Goal: Contribute content: Contribute content

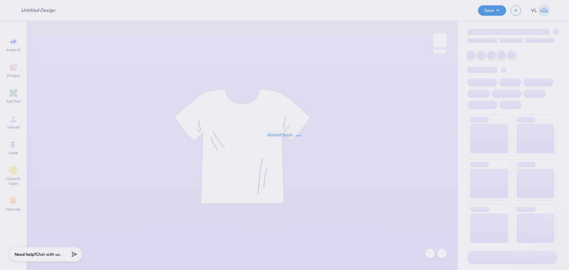
type input "Fall Merch Drop - [US_STATE] Rugby at The [GEOGRAPHIC_DATA][US_STATE]"
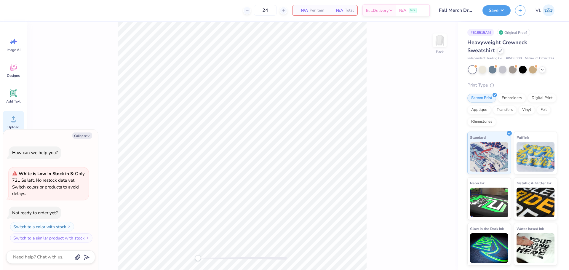
click at [14, 124] on div "Upload" at bounding box center [13, 122] width 21 height 22
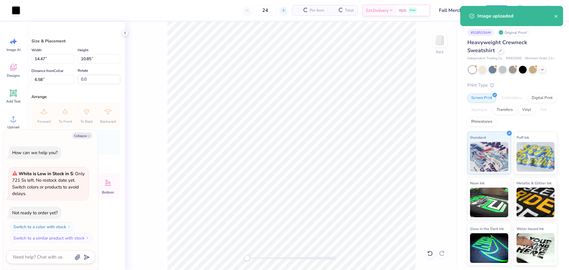
type textarea "x"
click at [52, 59] on input "14.47" at bounding box center [52, 58] width 43 height 9
type input "3.5"
type textarea "x"
type input "3.50"
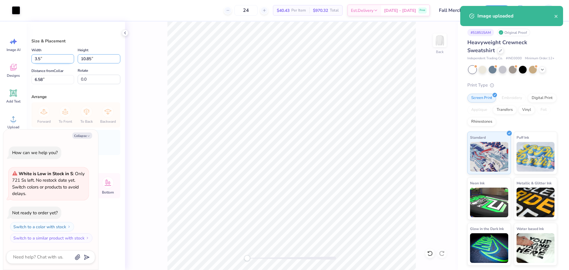
type input "2.62"
type input "3"
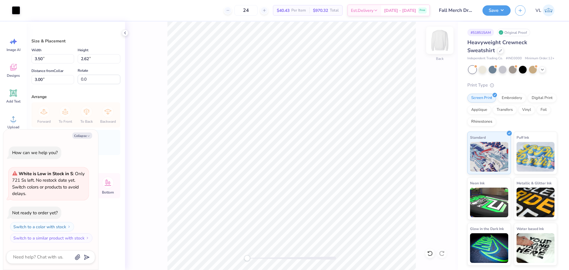
click at [445, 36] on img at bounding box center [440, 40] width 24 height 24
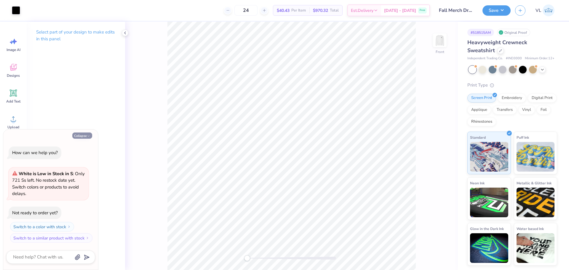
click at [83, 137] on button "Collapse" at bounding box center [82, 136] width 20 height 6
type textarea "x"
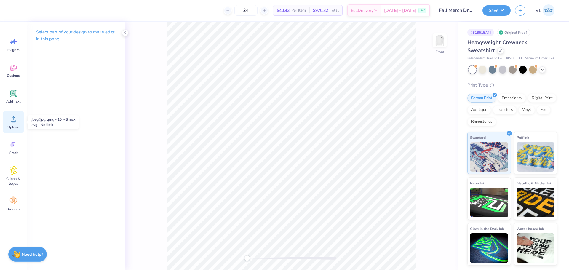
click at [15, 124] on div "Upload" at bounding box center [13, 122] width 21 height 22
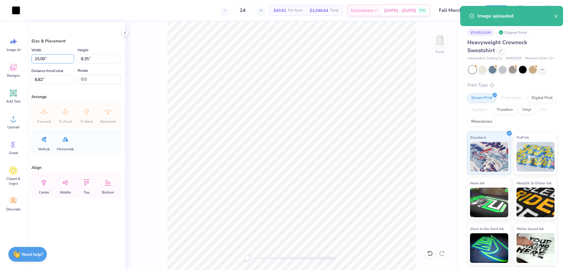
drag, startPoint x: 52, startPoint y: 58, endPoint x: 53, endPoint y: 49, distance: 9.0
click at [53, 49] on div "Width 15.00 15.00 "" at bounding box center [52, 55] width 43 height 17
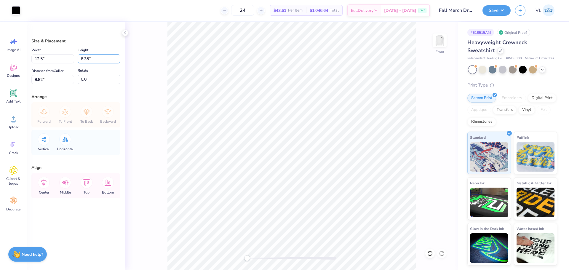
type input "12.50"
type input "6.96"
type input "3"
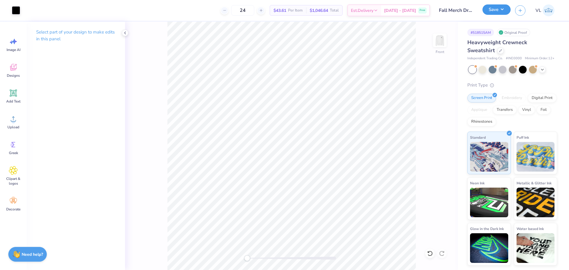
click at [492, 8] on button "Save" at bounding box center [497, 9] width 28 height 10
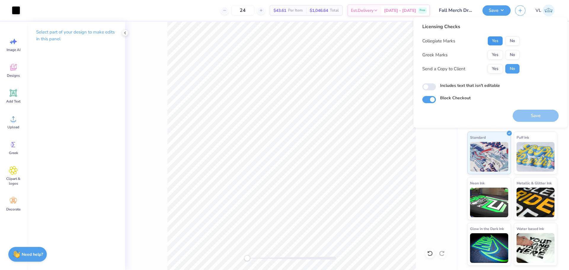
click at [499, 40] on button "Yes" at bounding box center [495, 40] width 15 height 9
click at [514, 53] on button "No" at bounding box center [513, 54] width 14 height 9
click at [521, 115] on button "Save" at bounding box center [536, 116] width 46 height 12
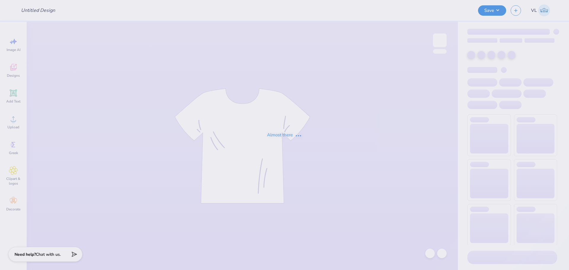
type input "Fall Merch Drop - [US_STATE] Rugby at The [GEOGRAPHIC_DATA][US_STATE]"
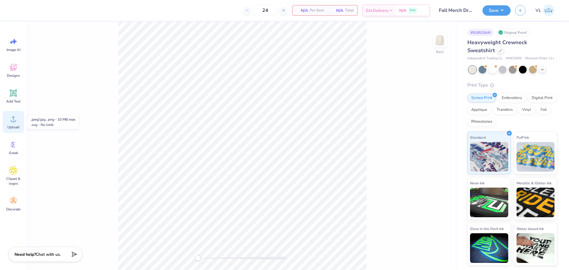
click at [10, 131] on div "Upload" at bounding box center [13, 122] width 21 height 22
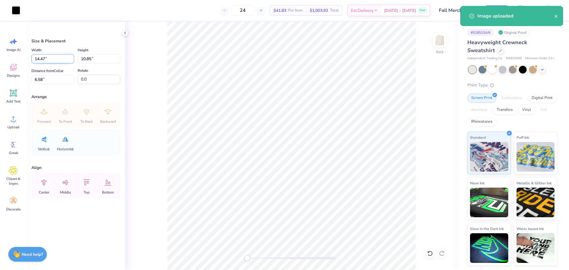
click at [56, 58] on input "14.47" at bounding box center [52, 58] width 43 height 9
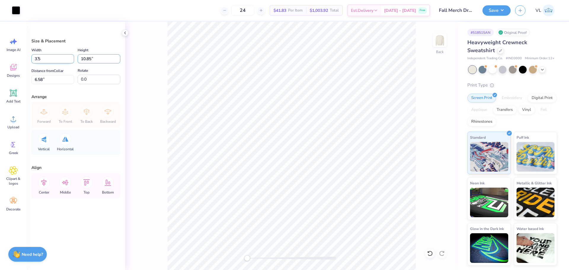
type input "3.50"
type input "2.62"
type input "3"
click at [440, 41] on img at bounding box center [440, 40] width 24 height 24
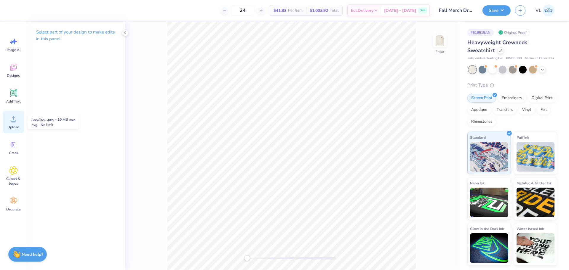
click at [9, 126] on span "Upload" at bounding box center [13, 127] width 12 height 5
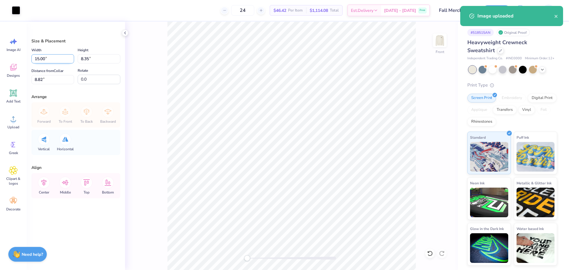
click at [56, 55] on input "15.00" at bounding box center [52, 58] width 43 height 9
type input "12.50"
type input "6.96"
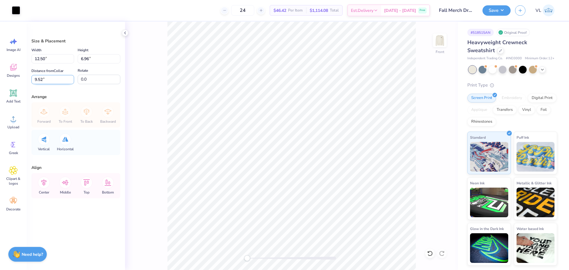
click at [45, 80] on input "9.52" at bounding box center [52, 79] width 43 height 9
type input "3"
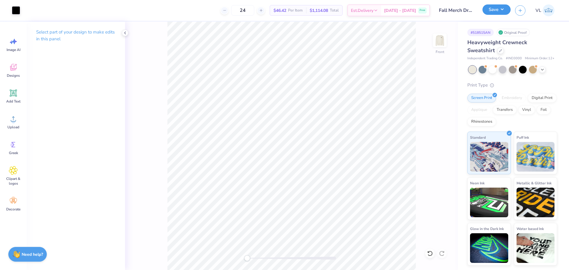
click at [494, 9] on button "Save" at bounding box center [497, 9] width 28 height 10
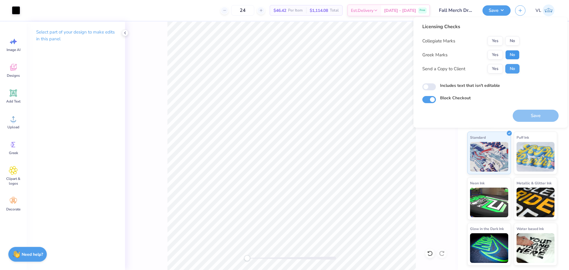
click at [518, 53] on button "No" at bounding box center [513, 54] width 14 height 9
click at [498, 37] on button "Yes" at bounding box center [495, 40] width 15 height 9
click at [528, 117] on button "Save" at bounding box center [536, 116] width 46 height 12
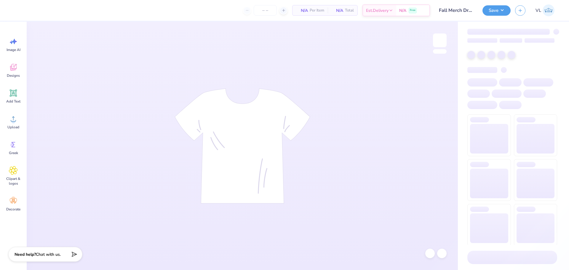
type input "24"
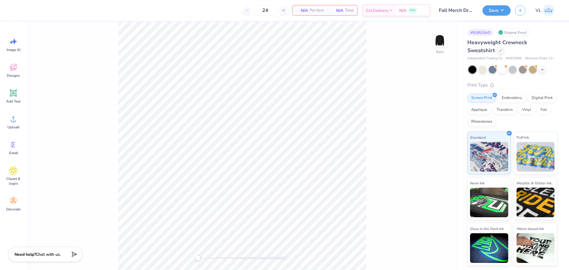
click at [1, 128] on div "Image AI Designs Add Text Upload Greek Clipart & logos Decorate" at bounding box center [13, 146] width 27 height 249
click at [7, 129] on div "Upload" at bounding box center [13, 122] width 21 height 22
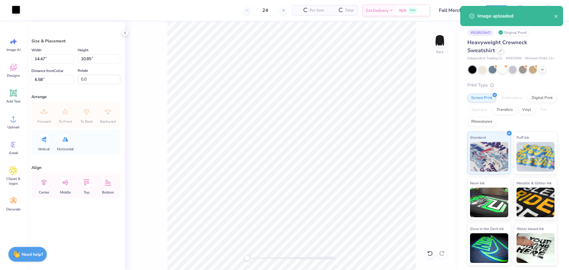
click at [19, 11] on div at bounding box center [16, 10] width 8 height 8
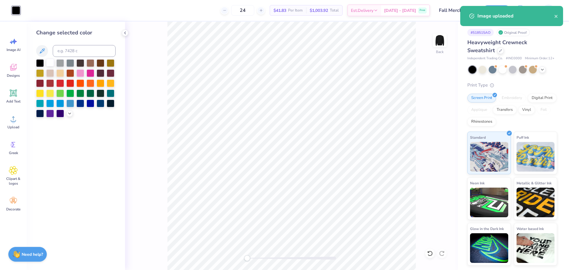
click at [53, 65] on div at bounding box center [50, 63] width 8 height 8
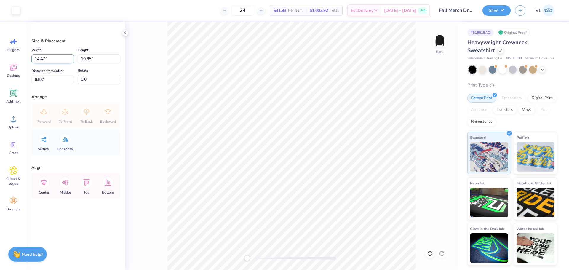
click at [65, 58] on input "14.47" at bounding box center [52, 58] width 43 height 9
type input "3.50"
type input "2.62"
type input "3"
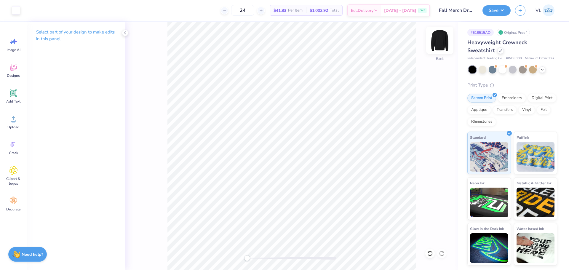
click at [442, 40] on img at bounding box center [440, 40] width 24 height 24
click at [14, 126] on span "Upload" at bounding box center [13, 127] width 12 height 5
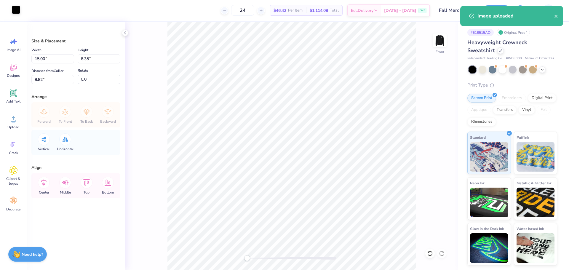
click at [17, 10] on div at bounding box center [16, 10] width 8 height 8
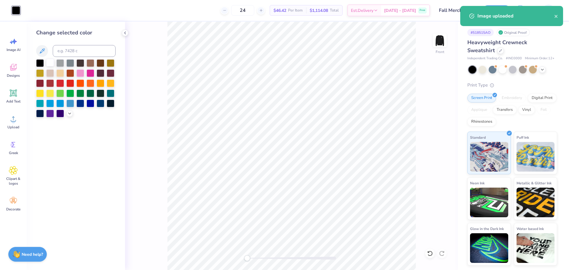
click at [52, 62] on div at bounding box center [50, 63] width 8 height 8
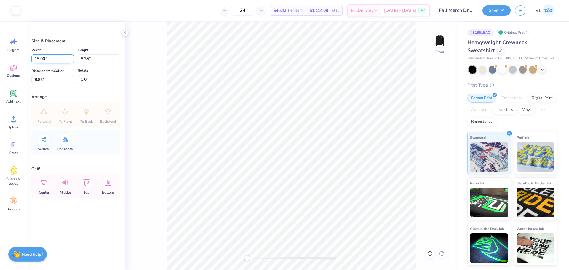
click at [46, 57] on input "15.00" at bounding box center [52, 58] width 43 height 9
type input "12.50"
type input "6.96"
type input "3"
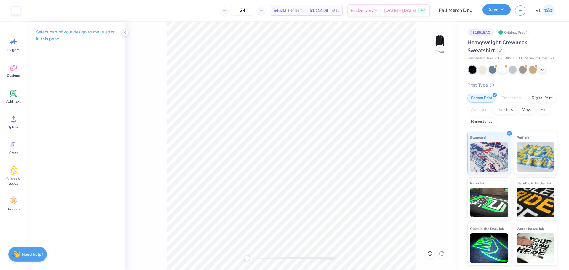
click at [503, 9] on button "Save" at bounding box center [497, 9] width 28 height 10
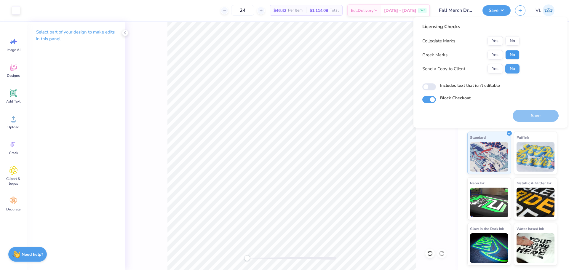
click at [512, 56] on button "No" at bounding box center [513, 54] width 14 height 9
click at [498, 39] on button "Yes" at bounding box center [495, 40] width 15 height 9
click at [537, 114] on button "Save" at bounding box center [536, 116] width 46 height 12
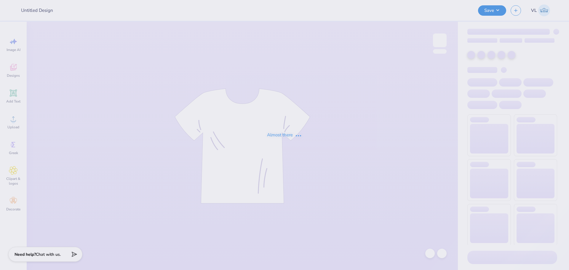
type input "Fall Merch Drop - [US_STATE] Rugby at The [GEOGRAPHIC_DATA][US_STATE]"
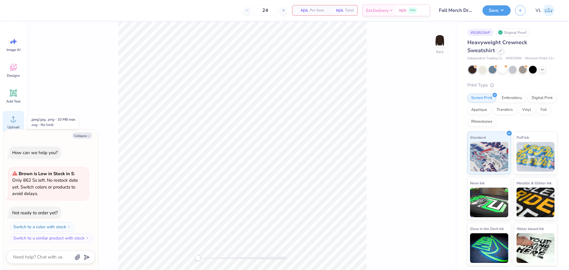
click at [15, 118] on icon at bounding box center [13, 118] width 9 height 9
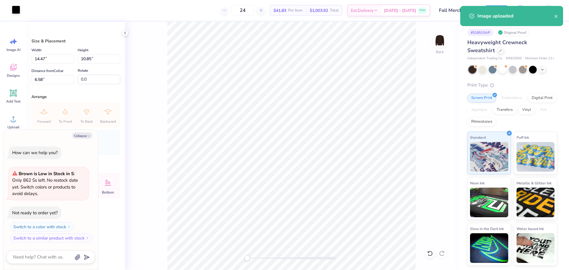
click at [20, 12] on div at bounding box center [16, 10] width 8 height 8
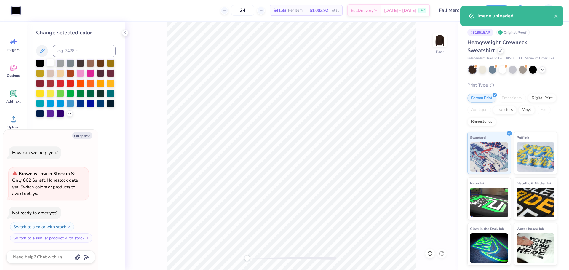
click at [47, 62] on div at bounding box center [50, 63] width 8 height 8
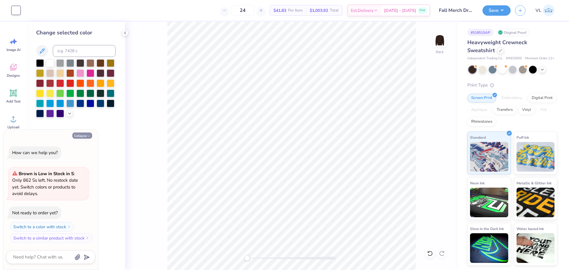
click at [81, 135] on button "Collapse" at bounding box center [82, 136] width 20 height 6
type textarea "x"
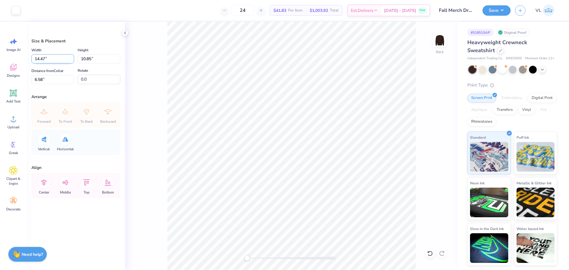
click at [59, 58] on input "14.47" at bounding box center [52, 58] width 43 height 9
type input "3.50"
type input "2.62"
type input "3"
click at [442, 37] on img at bounding box center [440, 40] width 24 height 24
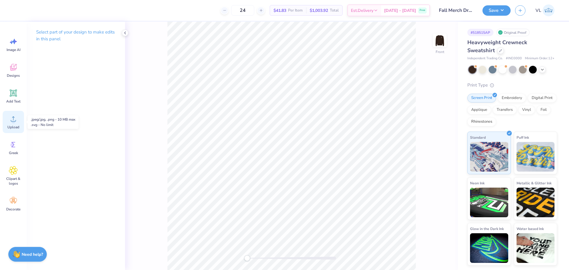
click at [10, 128] on span "Upload" at bounding box center [13, 127] width 12 height 5
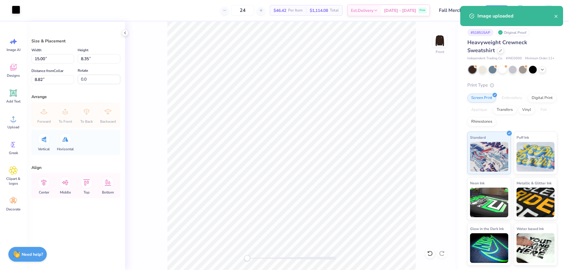
click at [16, 11] on div at bounding box center [16, 10] width 8 height 8
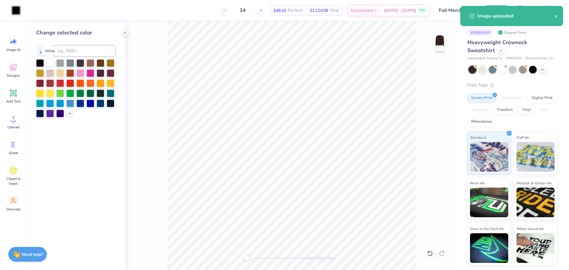
click at [50, 66] on div at bounding box center [50, 63] width 8 height 8
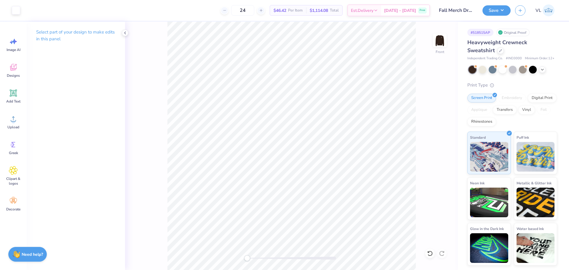
drag, startPoint x: 162, startPoint y: 90, endPoint x: 417, endPoint y: 206, distance: 280.7
click at [417, 216] on div "Front" at bounding box center [291, 146] width 333 height 249
click at [419, 221] on div "Front" at bounding box center [291, 146] width 333 height 249
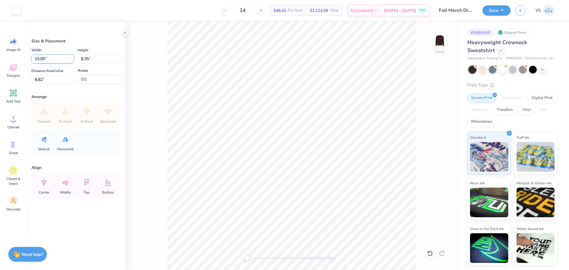
click at [49, 57] on input "15.00" at bounding box center [52, 58] width 43 height 9
type input "12.50"
type input "6.96"
type input "3"
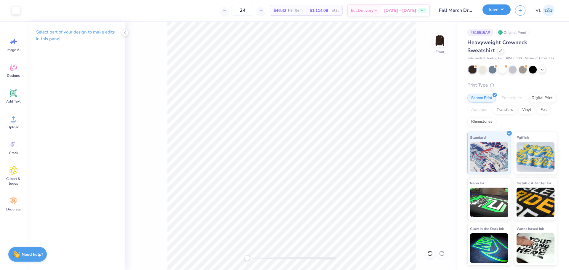
click at [503, 15] on button "Save" at bounding box center [497, 9] width 28 height 10
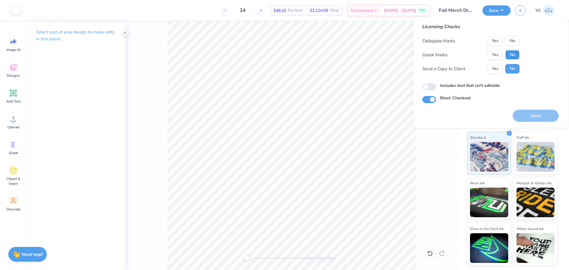
click at [513, 58] on button "No" at bounding box center [513, 54] width 14 height 9
click at [493, 43] on button "Yes" at bounding box center [495, 40] width 15 height 9
click at [537, 115] on button "Save" at bounding box center [536, 116] width 46 height 12
